Goal: Task Accomplishment & Management: Use online tool/utility

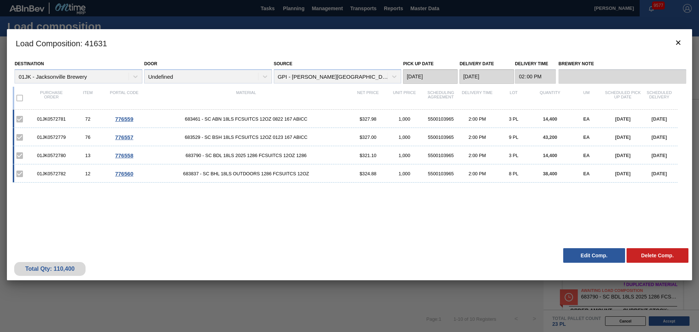
scroll to position [146, 0]
click at [678, 41] on icon "botão de ícone" at bounding box center [678, 42] width 9 height 9
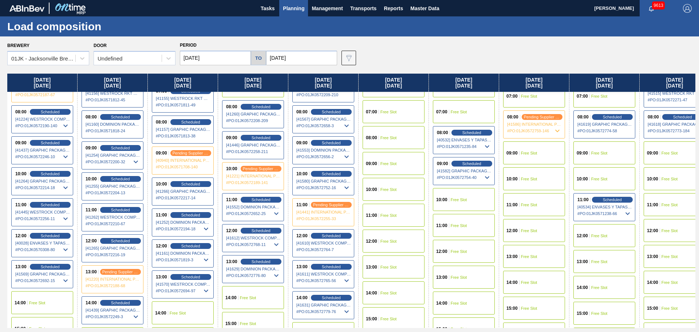
scroll to position [182, 0]
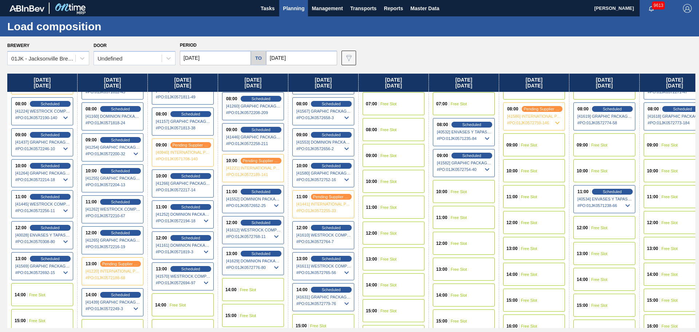
click at [296, 8] on span "Planning" at bounding box center [293, 8] width 21 height 9
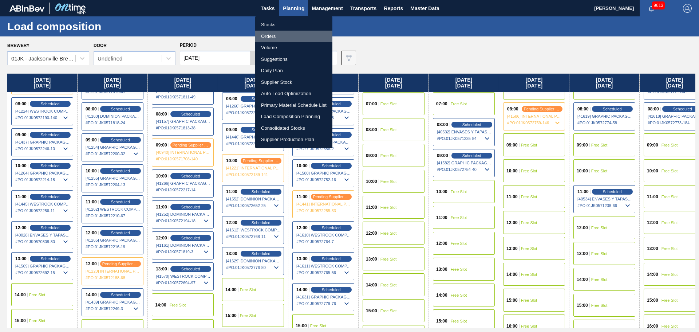
click at [276, 31] on li "Orders" at bounding box center [293, 37] width 77 height 12
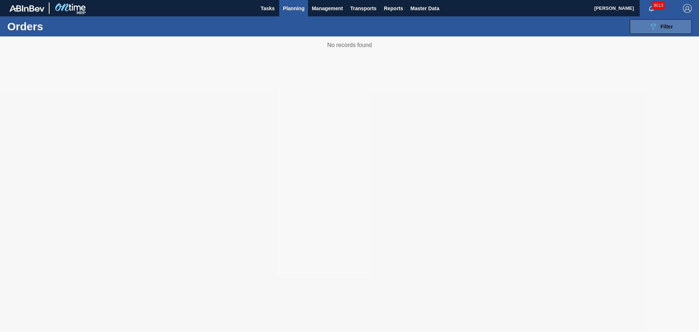
click at [649, 24] on button "089F7B8B-B2A5-4AFE-B5C0-19BA573D28AC Filter" at bounding box center [661, 26] width 62 height 15
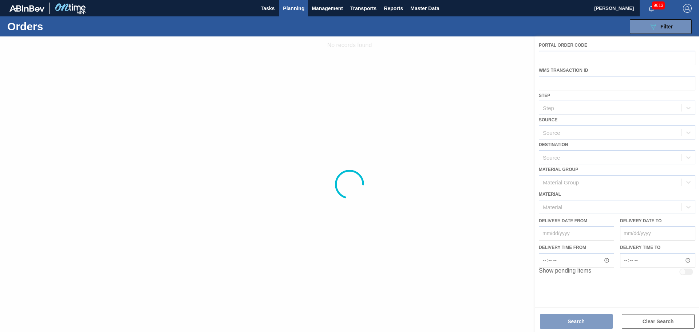
click at [566, 53] on div at bounding box center [349, 183] width 699 height 295
click at [557, 25] on div "089F7B8B-B2A5-4AFE-B5C0-19BA573D28AC Filter Portal Order Code WMS Transaction I…" at bounding box center [405, 27] width 579 height 22
click at [452, 46] on div at bounding box center [349, 183] width 699 height 295
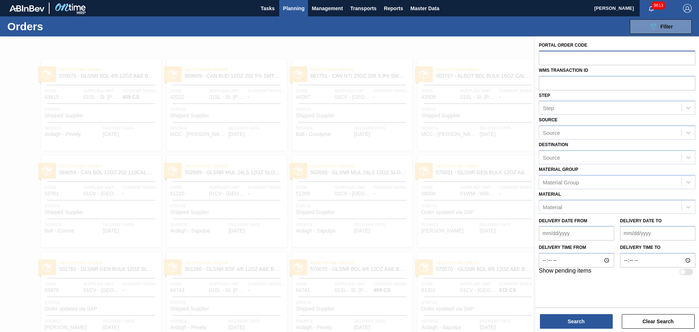
click at [609, 57] on input "text" at bounding box center [617, 58] width 157 height 14
type input "572768"
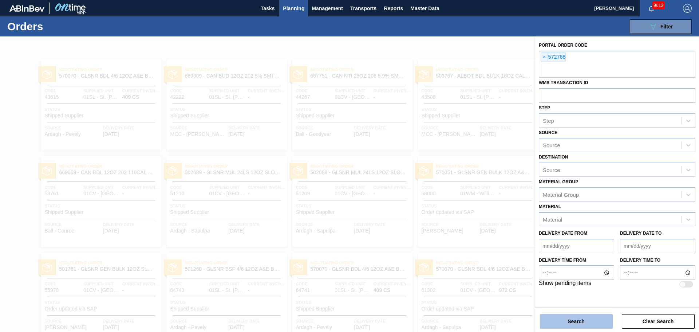
click at [576, 327] on button "Search" at bounding box center [576, 321] width 73 height 15
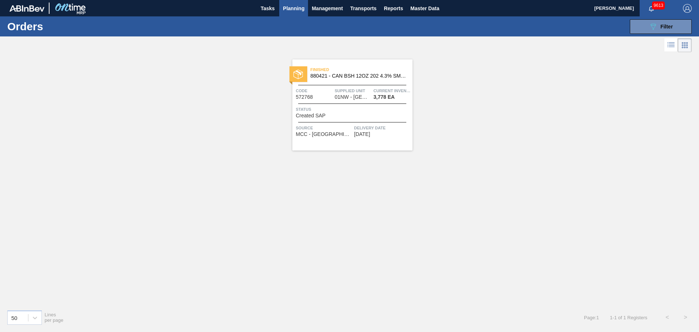
click at [380, 91] on span "Current inventory" at bounding box center [391, 90] width 37 height 7
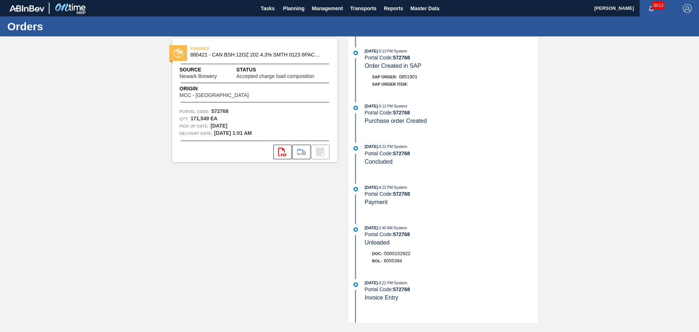
click at [293, 72] on span "Status" at bounding box center [283, 70] width 94 height 8
click at [301, 157] on button at bounding box center [301, 152] width 18 height 15
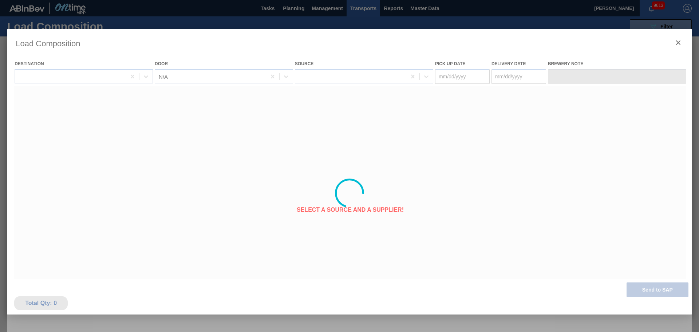
type Date "[DATE]"
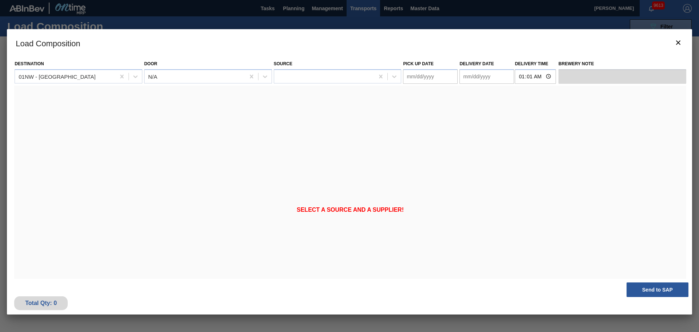
click at [418, 120] on div "Select a source and a supplier!" at bounding box center [350, 210] width 672 height 249
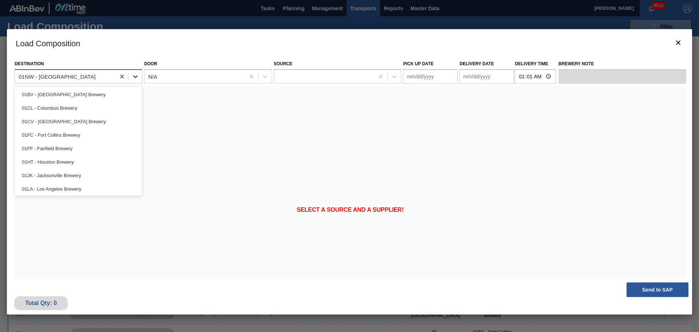
click at [135, 80] on icon at bounding box center [135, 76] width 7 height 7
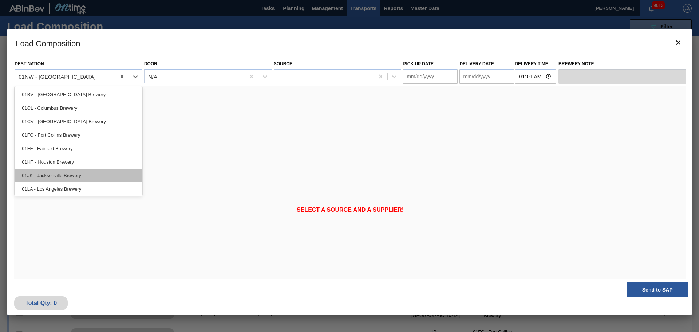
click at [74, 176] on div "01JK - Jacksonville Brewery" at bounding box center [79, 175] width 128 height 13
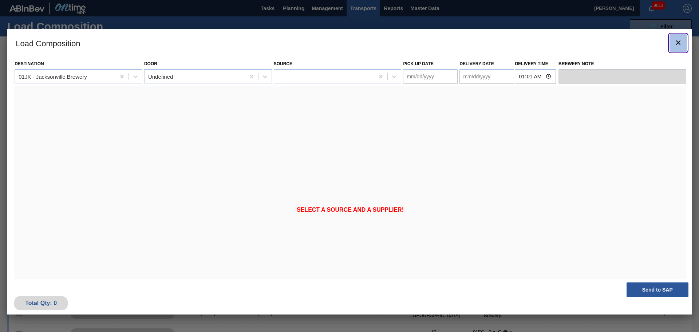
click at [676, 45] on icon "botão de ícone" at bounding box center [678, 42] width 9 height 9
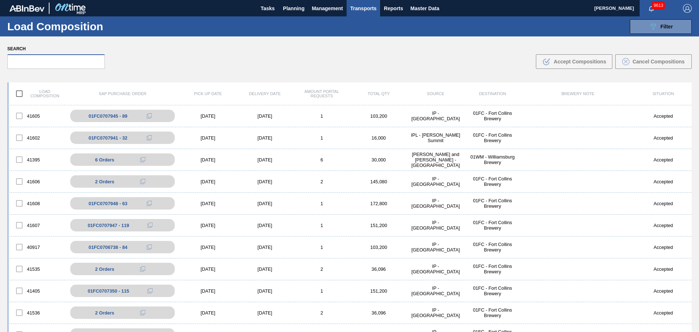
click at [56, 61] on input "text" at bounding box center [56, 61] width 98 height 15
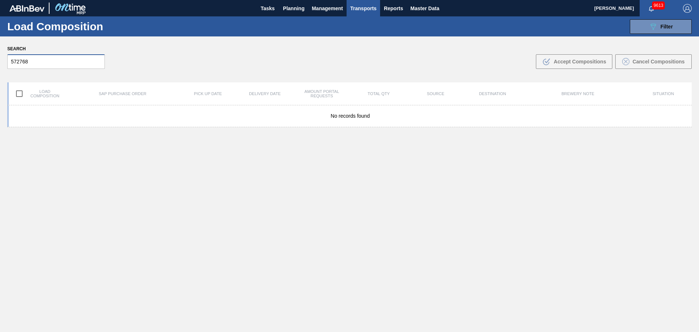
type input "572768"
click at [180, 57] on div "Search 572768 .b{fill:var(--color-action-default)} Accept Compositions Cancel C…" at bounding box center [349, 56] width 699 height 40
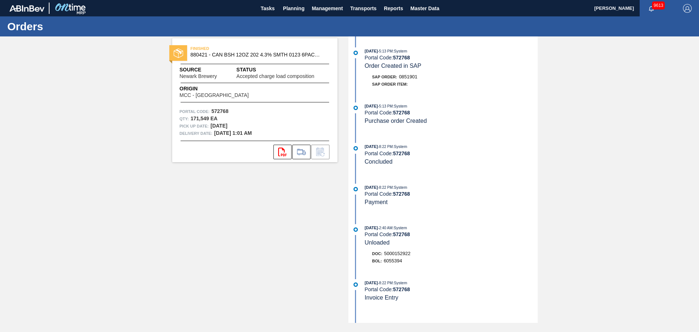
click at [203, 91] on span "Origin" at bounding box center [222, 89] width 87 height 8
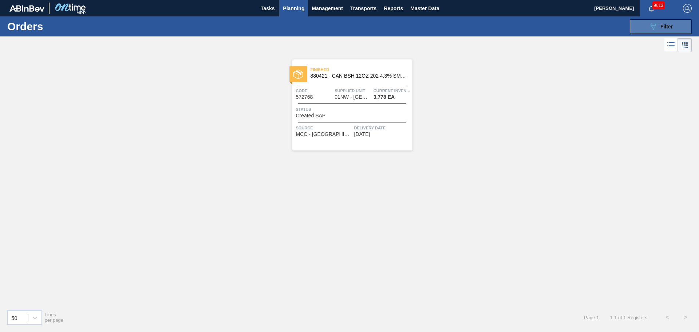
click at [642, 24] on button "089F7B8B-B2A5-4AFE-B5C0-19BA573D28AC Filter" at bounding box center [661, 26] width 62 height 15
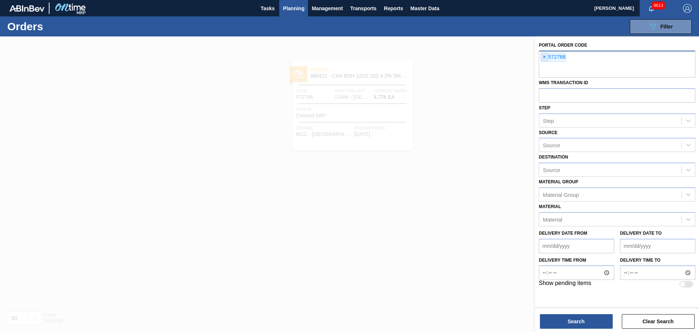
click at [544, 56] on span "×" at bounding box center [544, 57] width 7 height 9
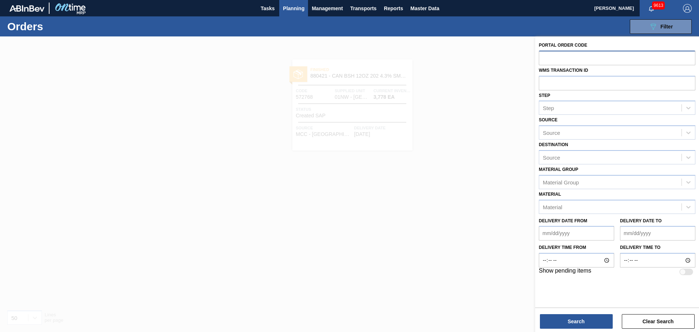
click at [469, 86] on div at bounding box center [349, 202] width 699 height 332
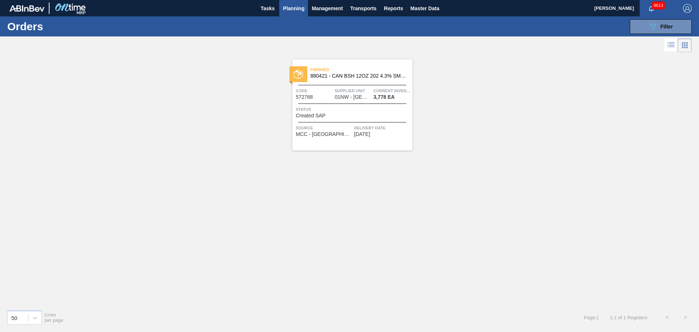
click at [289, 7] on span "Planning" at bounding box center [293, 8] width 21 height 9
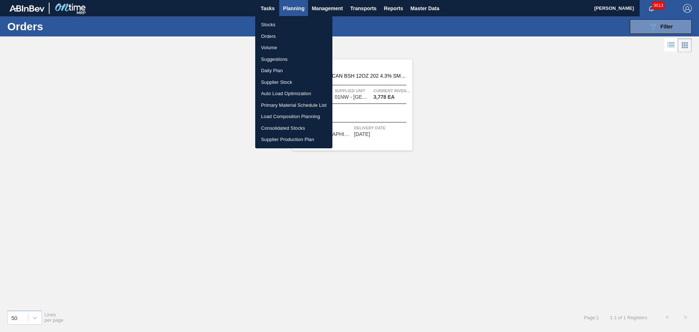
click at [282, 118] on li "Load Composition Planning" at bounding box center [293, 117] width 77 height 12
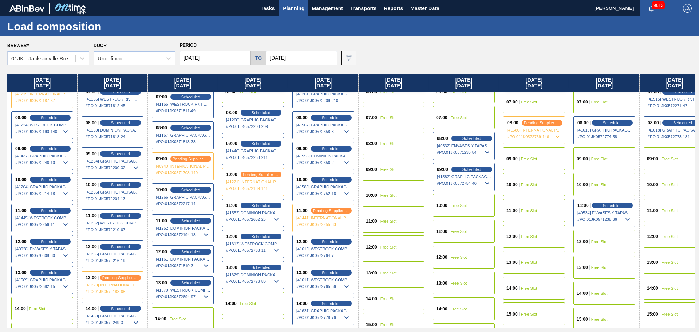
scroll to position [182, 0]
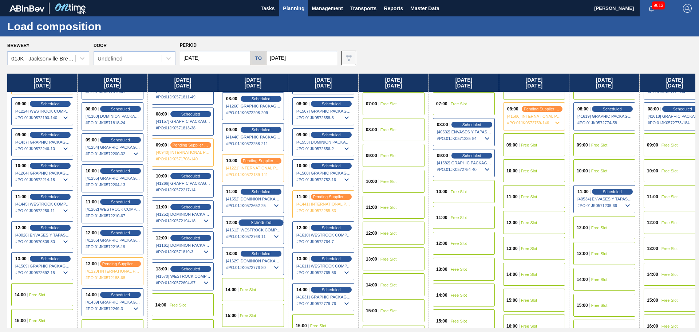
click at [258, 222] on span "Scheduled" at bounding box center [260, 222] width 21 height 5
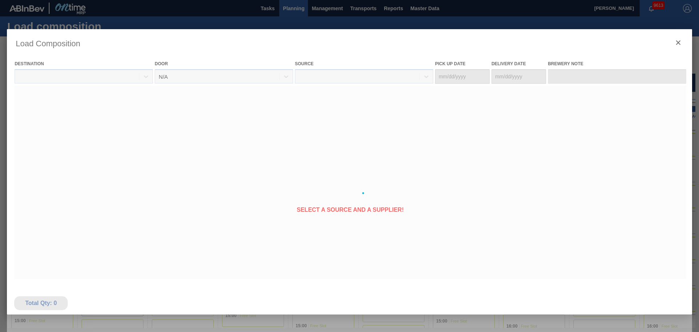
type Date "[DATE]"
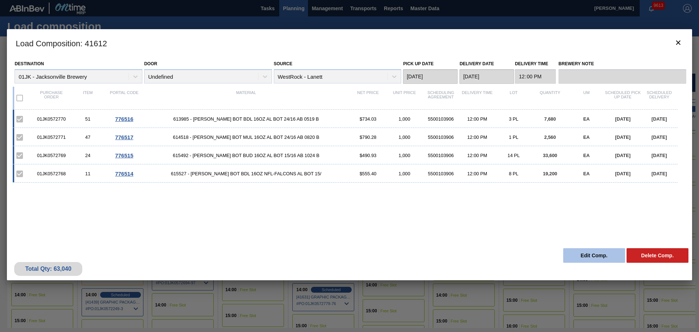
click at [576, 256] on button "Edit Comp." at bounding box center [594, 255] width 62 height 15
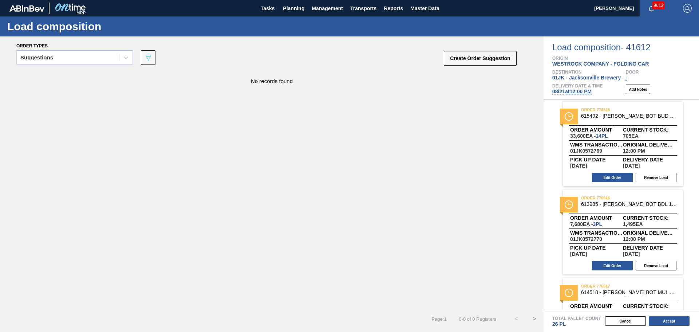
scroll to position [0, 0]
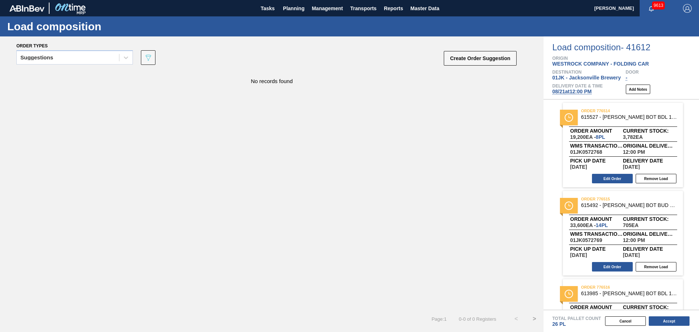
click at [618, 149] on div "WMS Transaction ID 01JK0572768" at bounding box center [596, 148] width 53 height 11
click at [606, 175] on button "Edit Order" at bounding box center [612, 178] width 41 height 9
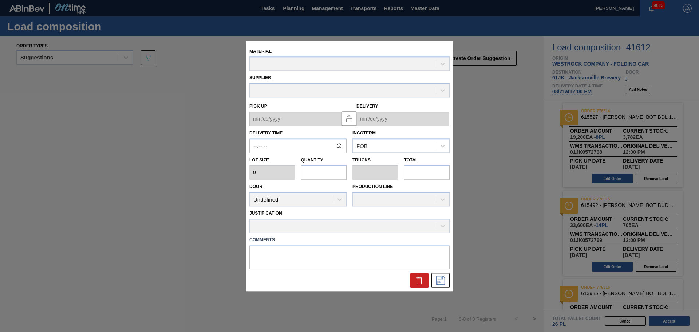
type input "12:00:00"
type input "2,400"
type input "8"
type input "0.308"
type input "19,200"
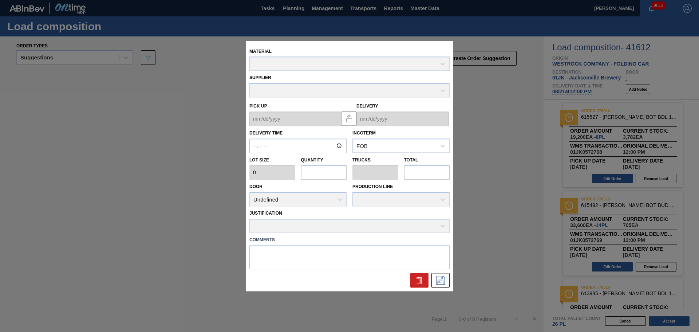
type textarea "TAIL, DROP"
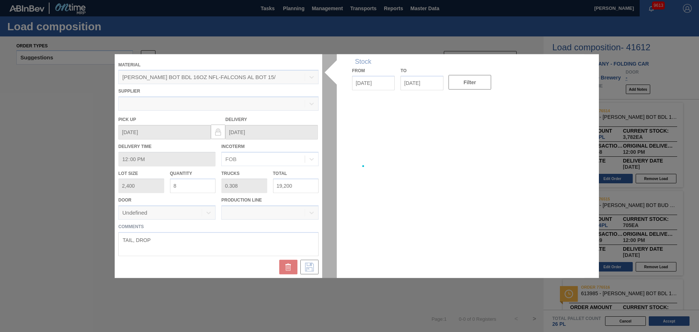
type up "[DATE]"
type input "[DATE]"
click at [310, 188] on input "19,200" at bounding box center [296, 185] width 46 height 15
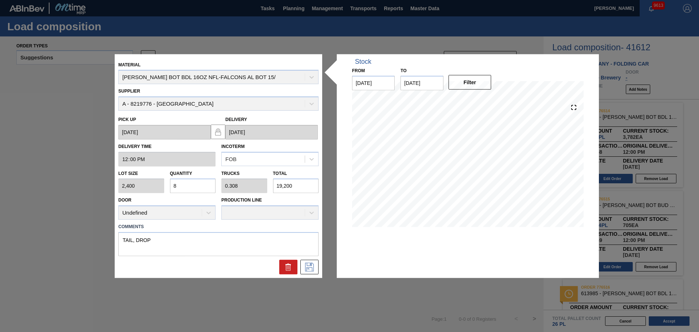
click at [310, 188] on input "19,200" at bounding box center [296, 185] width 46 height 15
type input "0"
type input "1"
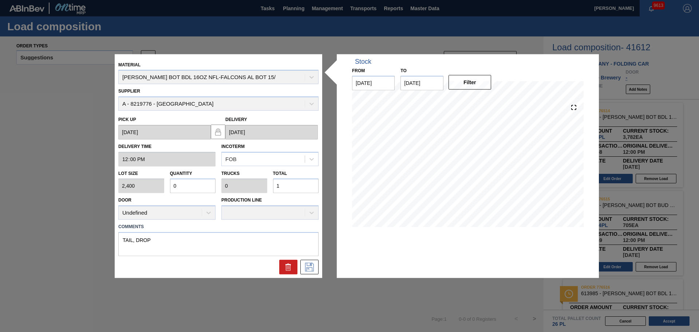
type input "0.007"
type input "18"
type input "0.079"
type input "0.003"
type input "189"
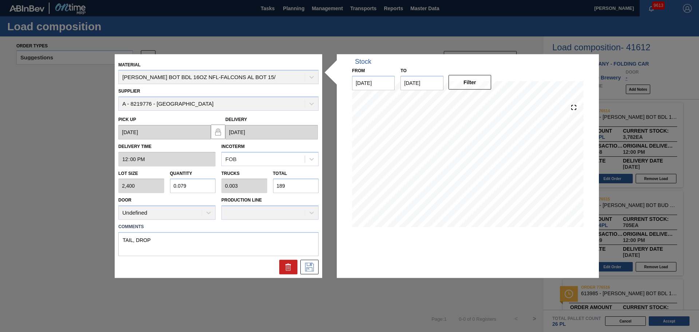
type input "0.787"
type input "0.03"
type input "1,890"
type input "7.875"
type input "0.303"
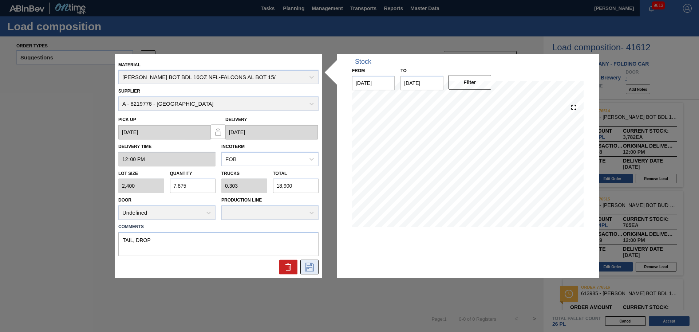
type input "18,900"
click at [308, 269] on icon at bounding box center [310, 266] width 12 height 9
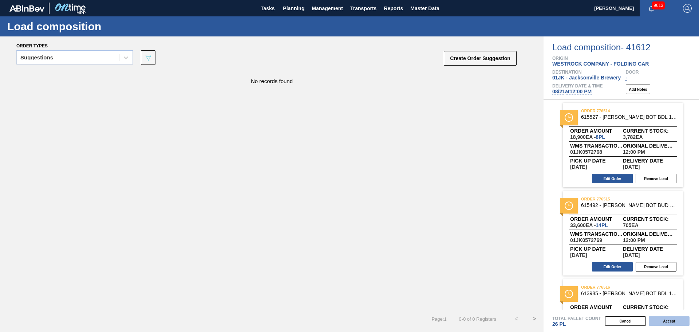
click at [663, 323] on button "Accept" at bounding box center [669, 320] width 41 height 9
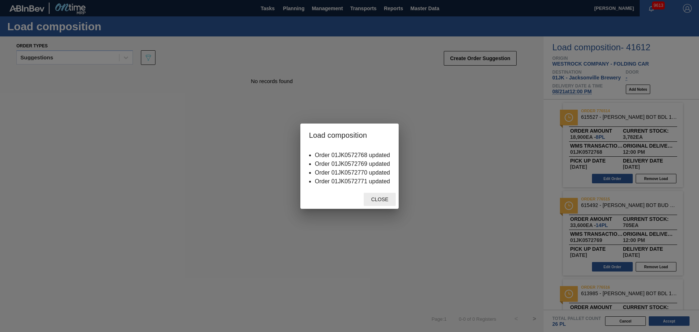
click at [366, 194] on div "Close" at bounding box center [380, 199] width 32 height 13
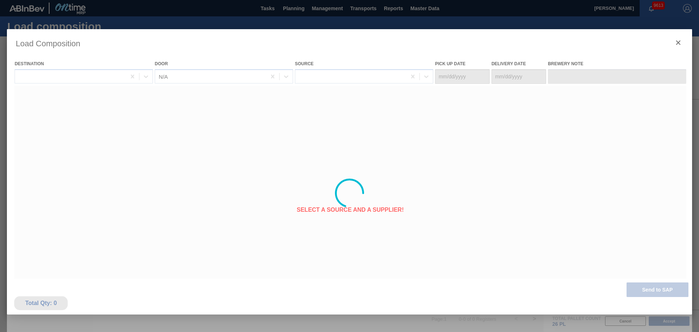
type Date "[DATE]"
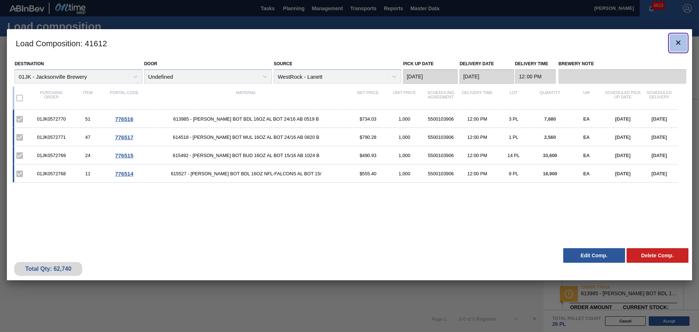
click at [669, 47] on button "botão de ícone" at bounding box center [677, 42] width 17 height 17
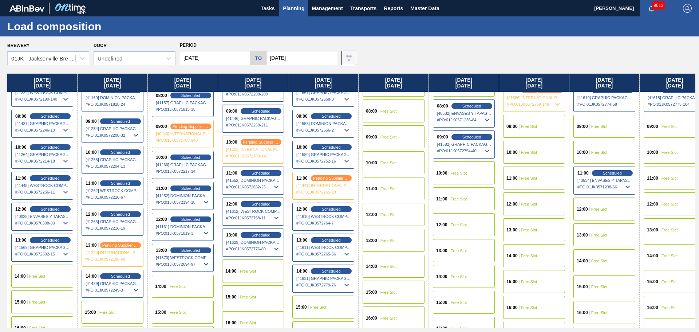
scroll to position [218, 0]
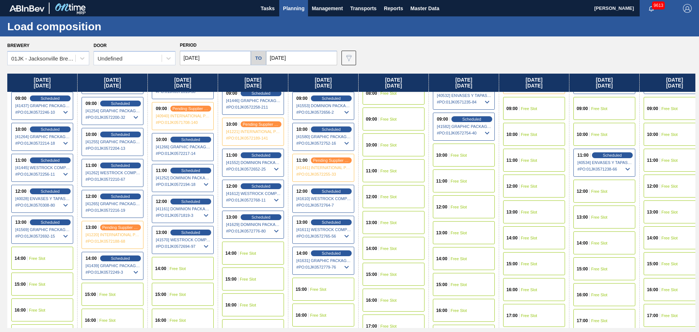
click at [248, 222] on span "[41629] DOMINION PACKAGING, INC. - 0008325026" at bounding box center [253, 224] width 55 height 4
click at [255, 218] on span "Scheduled" at bounding box center [260, 216] width 21 height 5
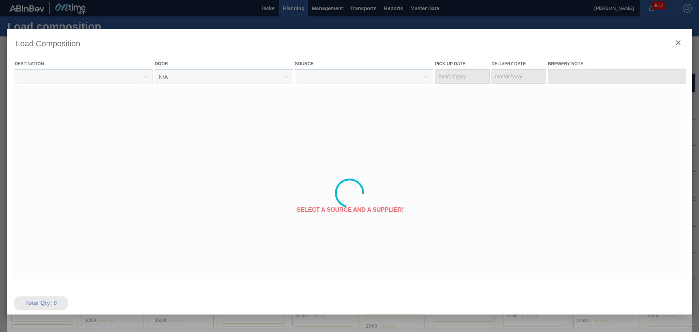
type Date "[DATE]"
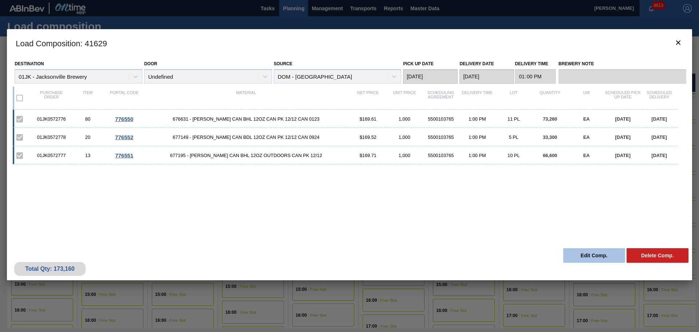
click at [600, 250] on button "Edit Comp." at bounding box center [594, 255] width 62 height 15
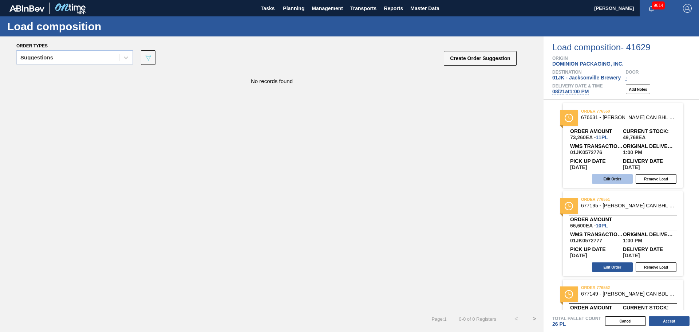
click at [611, 174] on button "Edit Order" at bounding box center [612, 178] width 41 height 9
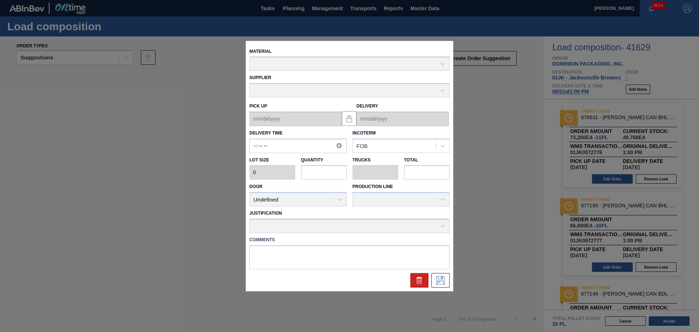
type input "13:00:00"
type input "6,660"
type input "11"
type input "0.423"
type input "73,260"
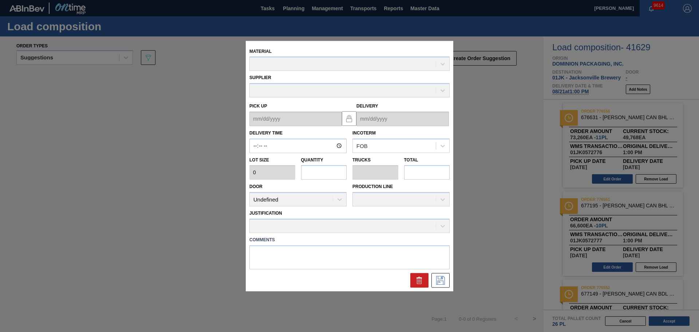
type textarea "NOSE, DROP"
type up "[DATE]"
type input "[DATE]"
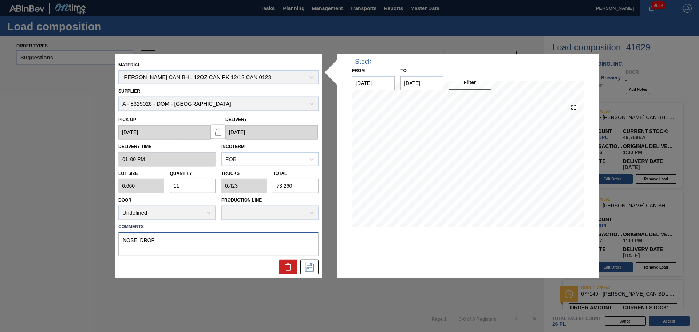
click at [181, 241] on textarea "NOSE, DROP" at bounding box center [218, 244] width 200 height 24
type textarea "NOSE, LIVE"
click at [307, 262] on icon at bounding box center [310, 266] width 12 height 9
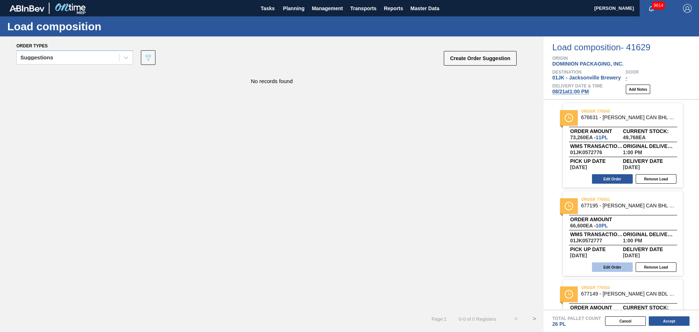
click at [610, 265] on button "Edit Order" at bounding box center [612, 266] width 41 height 9
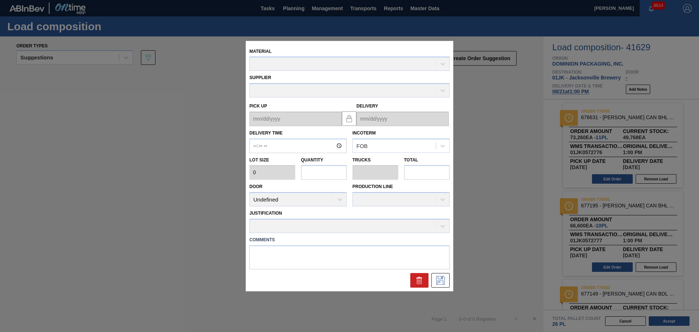
type input "13:00:00"
type input "6,660"
type input "10"
type input "0.385"
type input "66,600"
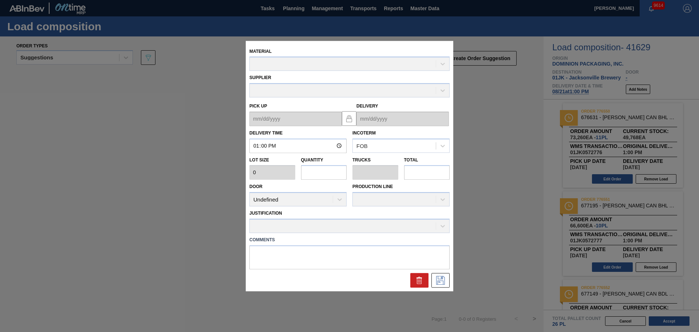
type textarea "MID, DROP"
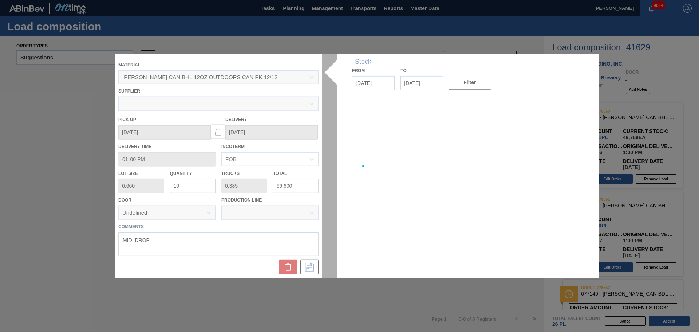
type up "[DATE]"
type input "[DATE]"
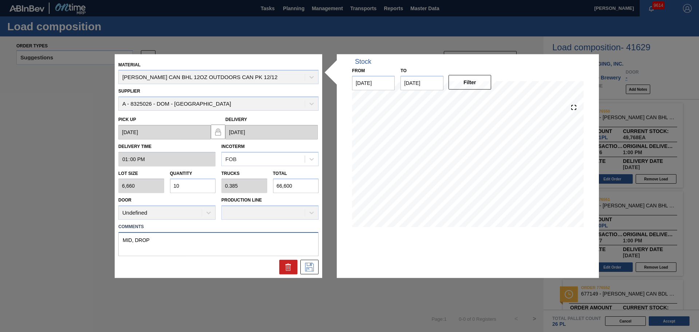
click at [251, 235] on textarea "MID, DROP" at bounding box center [218, 244] width 200 height 24
type textarea "MID, LIVE"
click at [309, 265] on icon at bounding box center [310, 266] width 12 height 9
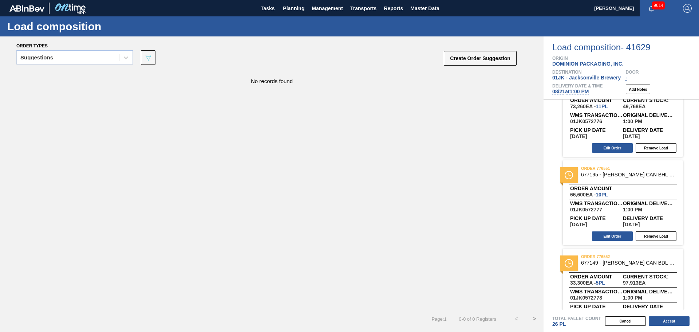
scroll to position [58, 0]
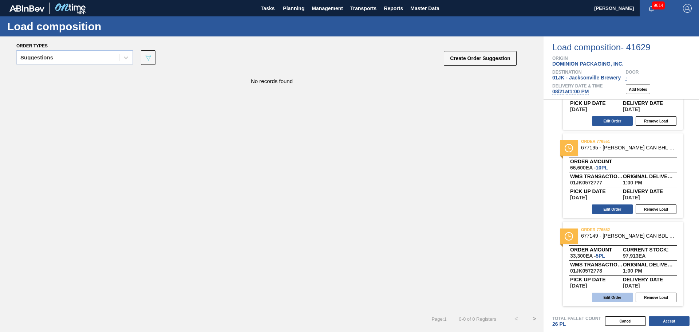
click at [613, 298] on button "Edit Order" at bounding box center [612, 296] width 41 height 9
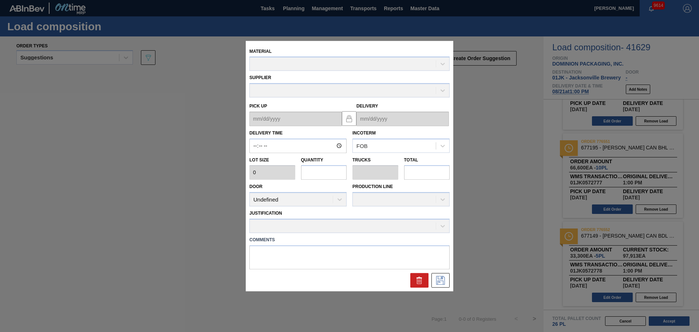
type input "13:00:00"
type input "6,660"
type input "5"
type input "0.192"
type input "33,300"
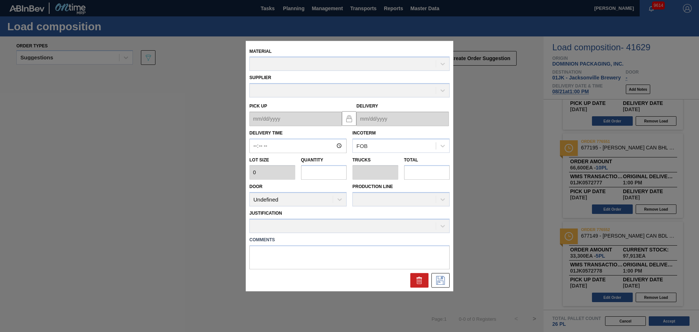
type textarea "TAIL, DROP"
type up "[DATE]"
type input "[DATE]"
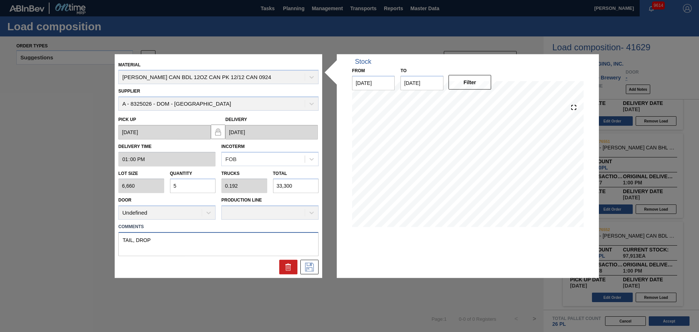
click at [207, 236] on textarea "TAIL, DROP" at bounding box center [218, 244] width 200 height 24
click at [205, 237] on textarea "TAIL, DROP" at bounding box center [218, 244] width 200 height 24
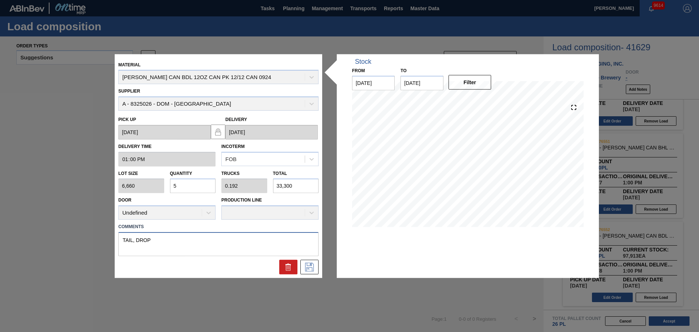
click at [205, 237] on textarea "TAIL, DROP" at bounding box center [218, 244] width 200 height 24
type textarea "TAIL, LIVE"
click at [309, 264] on icon at bounding box center [310, 266] width 12 height 9
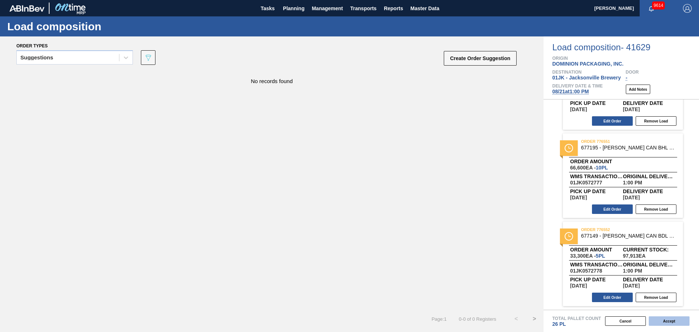
click at [662, 320] on button "Accept" at bounding box center [669, 320] width 41 height 9
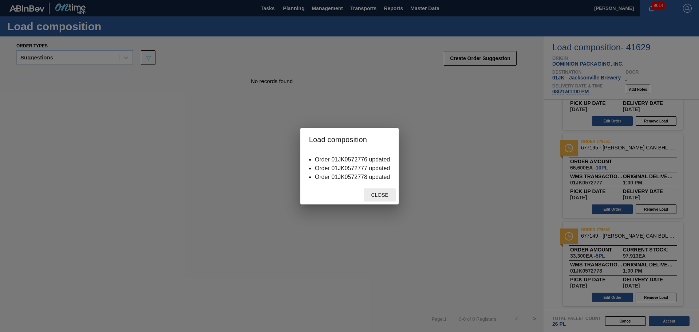
click at [382, 196] on span "Close" at bounding box center [379, 195] width 29 height 6
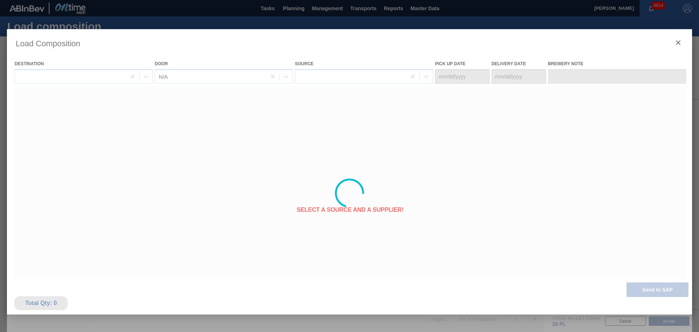
type Date "[DATE]"
